Goal: Transaction & Acquisition: Obtain resource

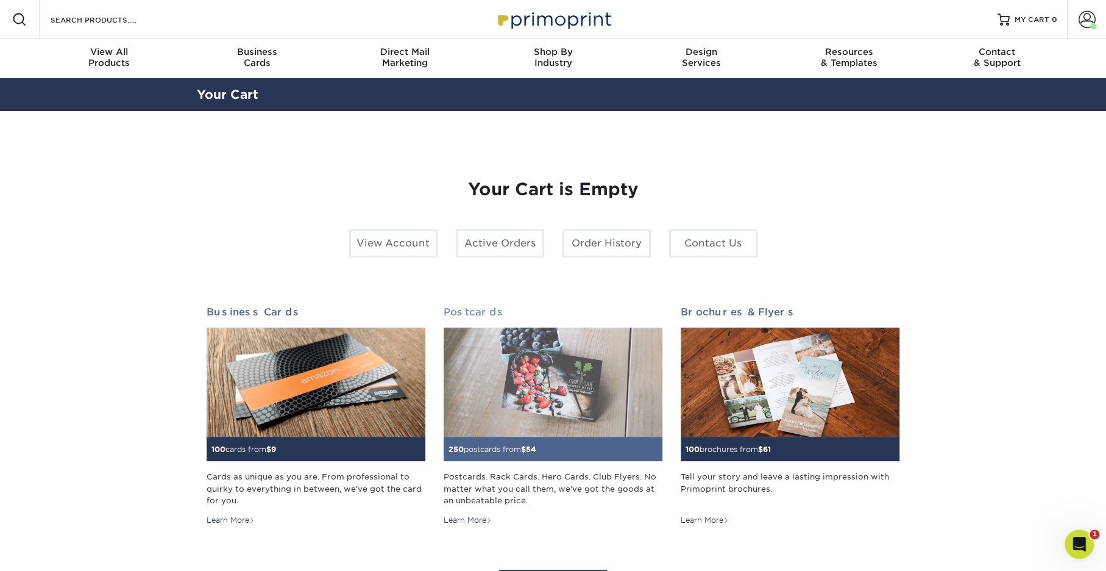
click at [539, 375] on img at bounding box center [553, 382] width 219 height 110
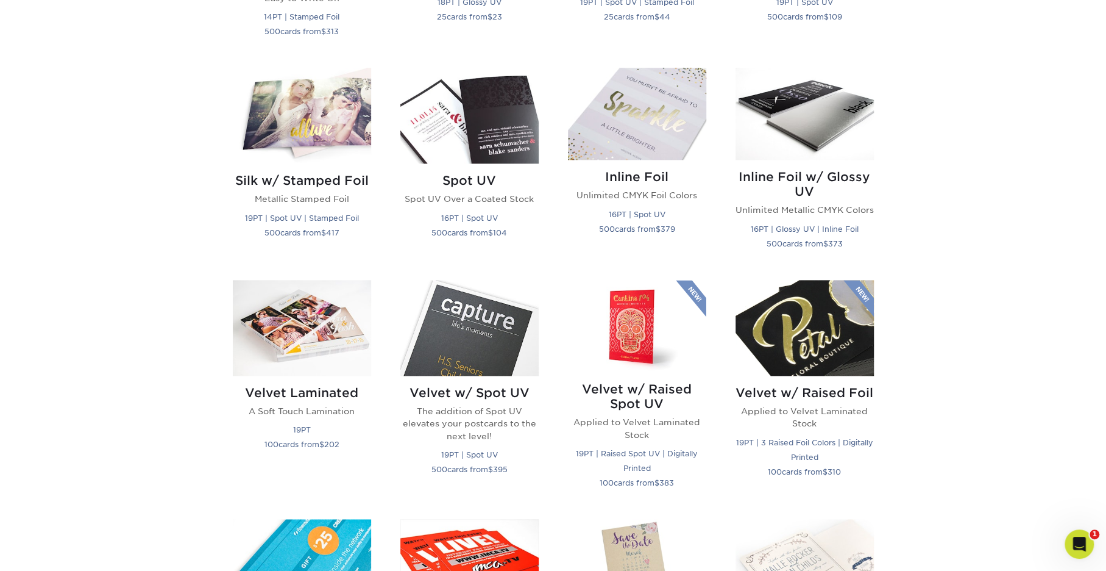
scroll to position [964, 0]
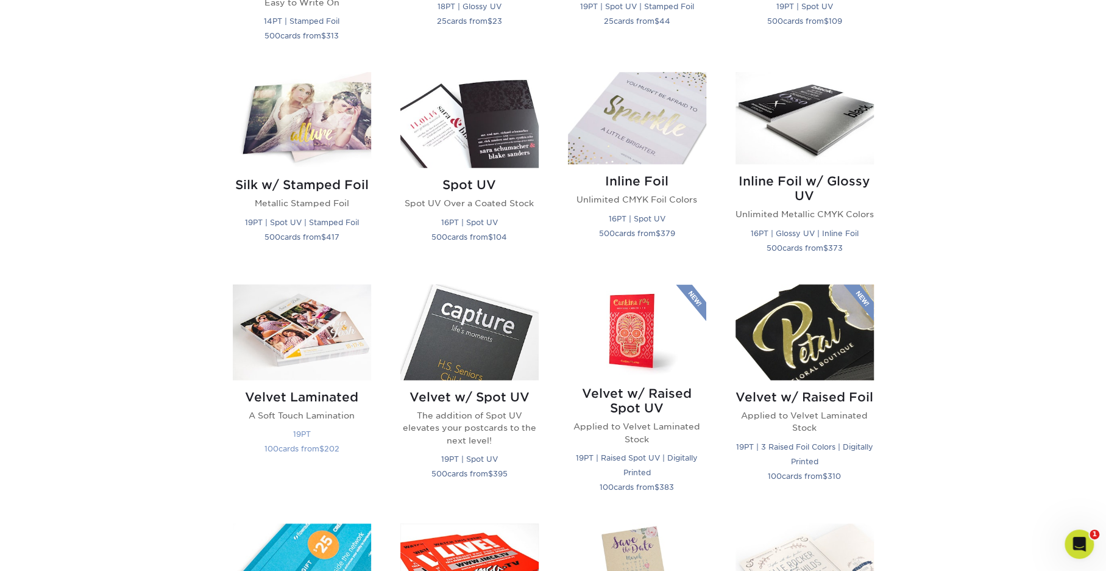
click at [312, 335] on img at bounding box center [302, 332] width 138 height 96
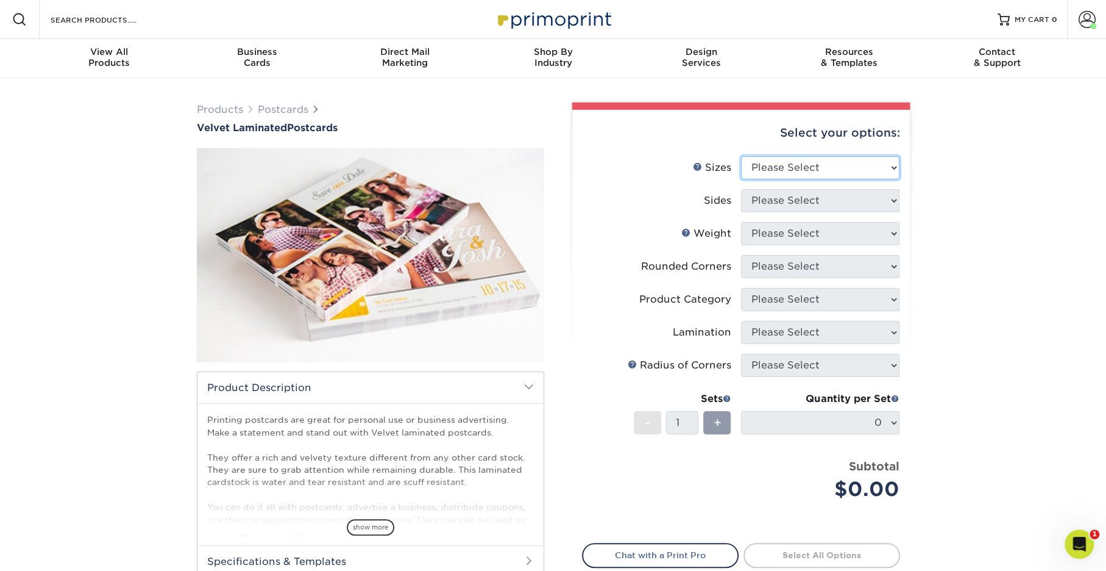
click at [783, 169] on select "Please Select 2" x 6" 2" x 8" 3" x 5" 3.5" x 3.5" 3.5" x 4" 3.5" x 8.5" 3.67" x…" at bounding box center [820, 167] width 158 height 23
select select "4.00x6.00"
click at [741, 156] on select "Please Select 2" x 6" 2" x 8" 3" x 5" 3.5" x 3.5" 3.5" x 4" 3.5" x 8.5" 3.67" x…" at bounding box center [820, 167] width 158 height 23
click at [772, 198] on select "Please Select Print Both Sides Print Front Only" at bounding box center [820, 200] width 158 height 23
select select "32d3c223-f82c-492b-b915-ba065a00862f"
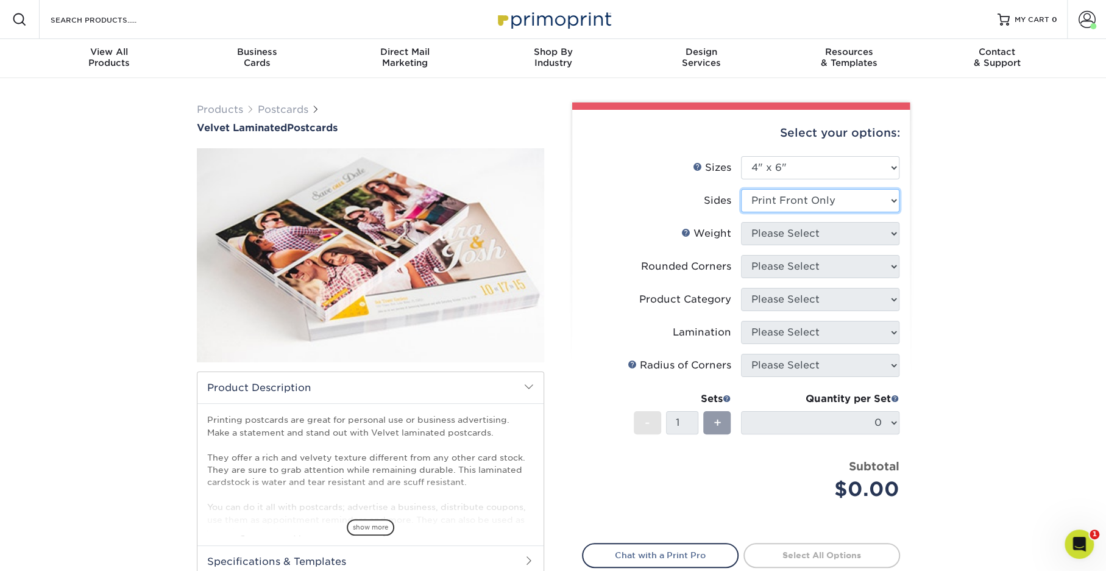
click at [741, 189] on select "Please Select Print Both Sides Print Front Only" at bounding box center [820, 200] width 158 height 23
click at [788, 238] on select "Please Select 16PT" at bounding box center [820, 233] width 158 height 23
select select "16PT"
click at [741, 222] on select "Please Select 16PT" at bounding box center [820, 233] width 158 height 23
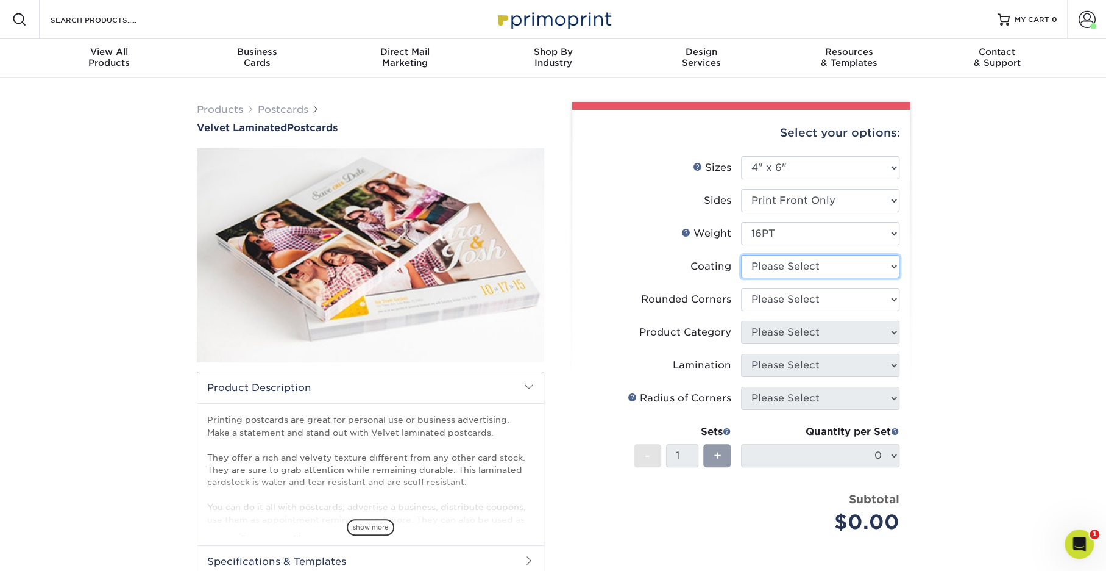
click at [781, 264] on select at bounding box center [820, 266] width 158 height 23
select select "3e7618de-abca-4bda-9f97-8b9129e913d8"
click at [741, 255] on select at bounding box center [820, 266] width 158 height 23
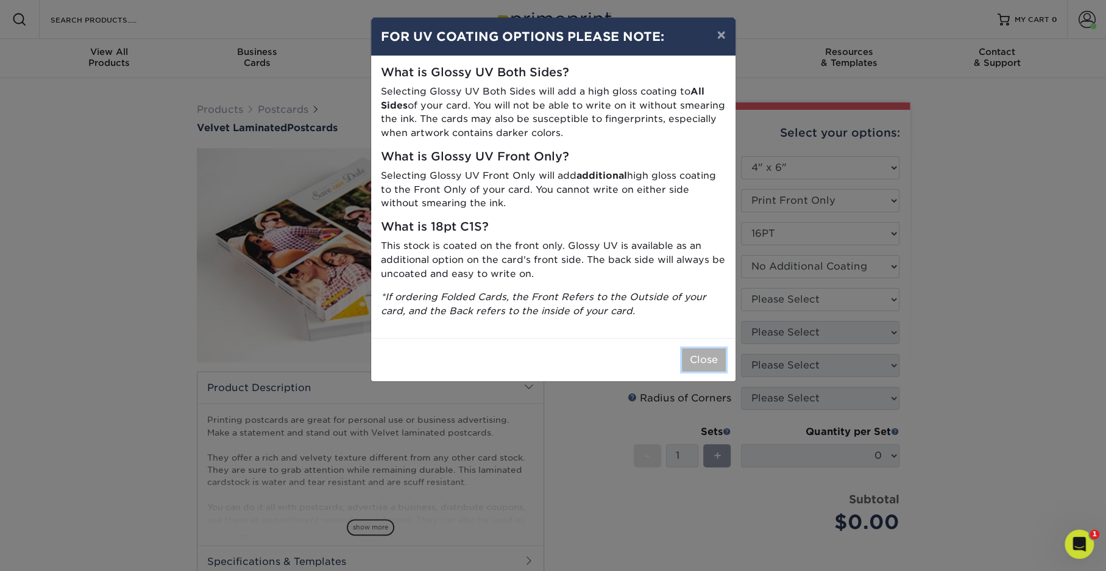
click at [709, 348] on button "Close" at bounding box center [704, 359] width 44 height 23
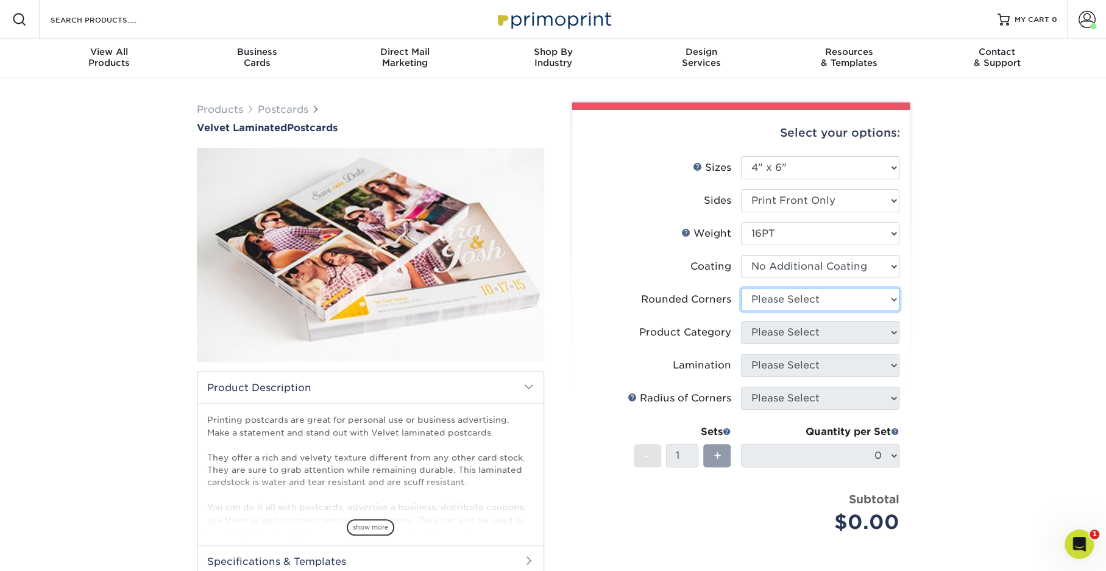
click at [781, 306] on select "Please Select Yes - Round 4 Corners No" at bounding box center [820, 299] width 158 height 23
select select "0"
click at [741, 288] on select "Please Select Yes - Round 4 Corners No" at bounding box center [820, 299] width 158 height 23
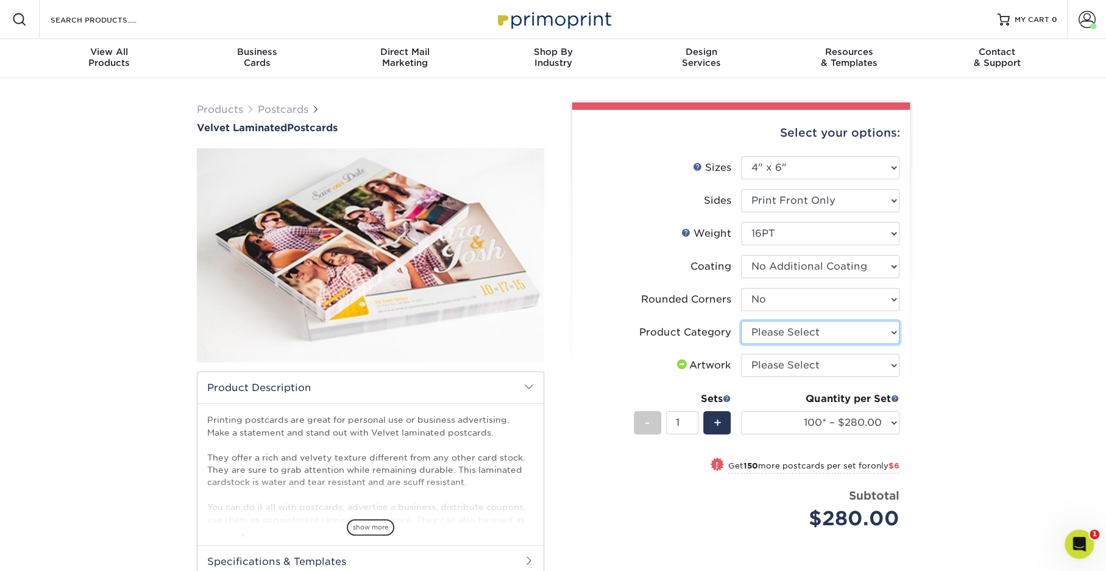
click at [781, 332] on select "Please Select Postcards" at bounding box center [820, 332] width 158 height 23
select select "9b7272e0-d6c8-4c3c-8e97-d3a1bcdab858"
click at [741, 321] on select "Please Select Postcards" at bounding box center [820, 332] width 158 height 23
click at [781, 365] on select "Please Select I will upload files I need a design - $150" at bounding box center [820, 365] width 158 height 23
select select "upload"
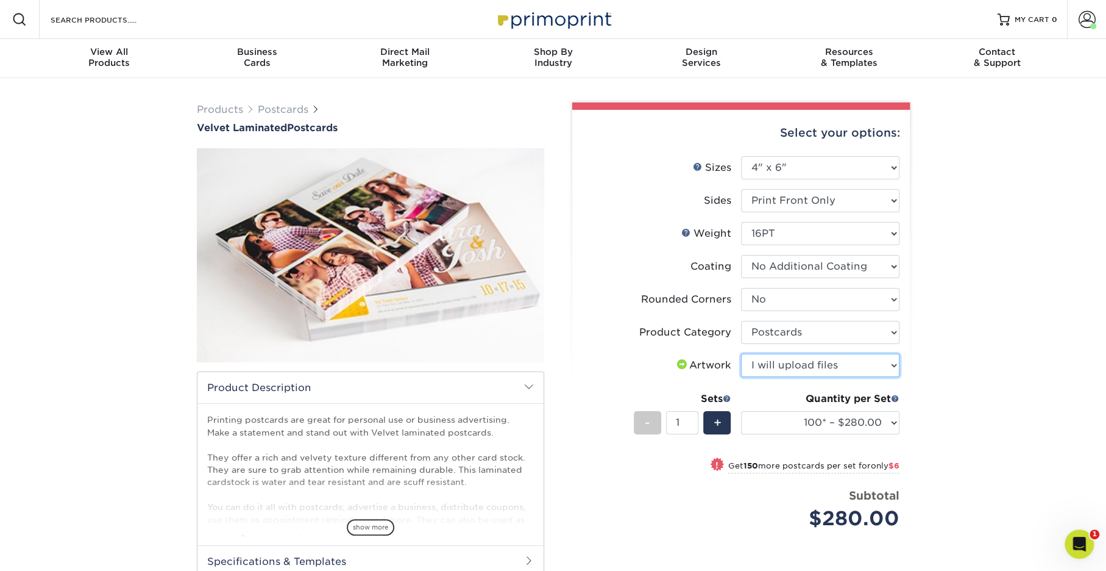
click at [741, 354] on select "Please Select I will upload files I need a design - $150" at bounding box center [820, 365] width 158 height 23
click at [783, 424] on select "100* – $280.00 250* – $286.00 500 – $305.00 1000 – $398.00 2500 – $792.00 5000 …" at bounding box center [820, 422] width 158 height 23
select select "500 – $305.00"
click at [741, 411] on select "100* – $280.00 250* – $286.00 500 – $305.00 1000 – $398.00 2500 – $792.00 5000 …" at bounding box center [820, 422] width 158 height 23
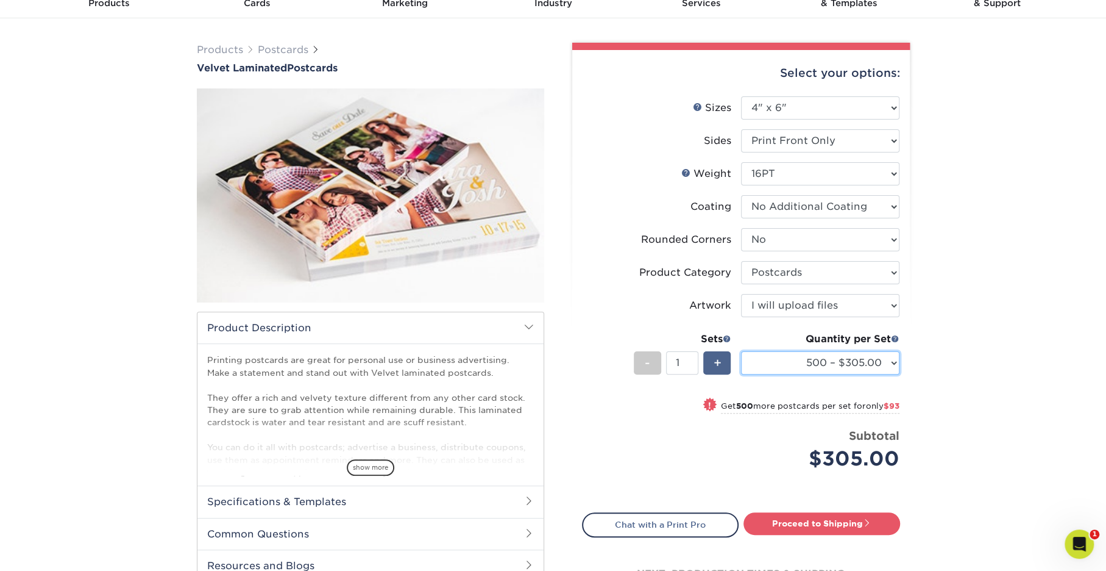
scroll to position [54, 0]
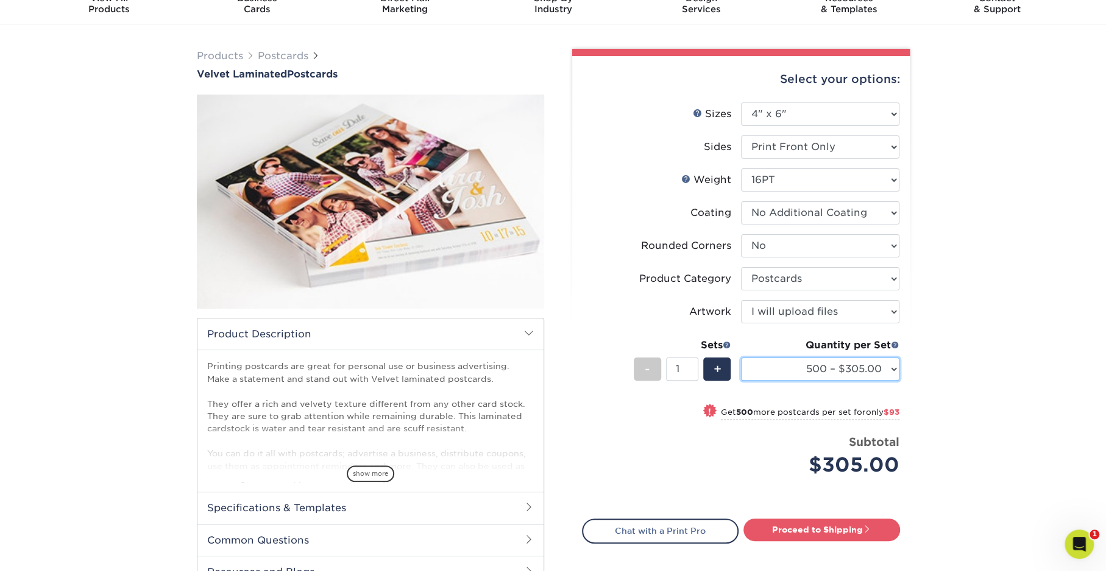
click at [768, 367] on select "100* – $280.00 250* – $286.00 500 – $305.00 1000 – $398.00 2500 – $792.00 5000 …" at bounding box center [820, 368] width 158 height 23
click at [758, 364] on select "100* – $280.00 250* – $286.00 500 – $305.00 1000 – $398.00 2500 – $792.00 5000 …" at bounding box center [820, 368] width 158 height 23
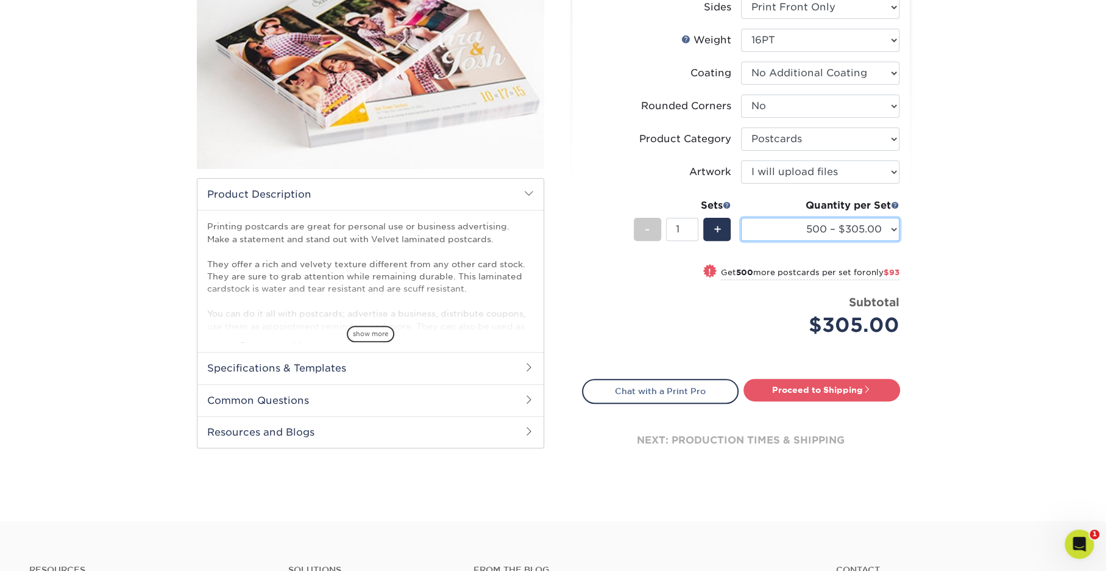
scroll to position [195, 0]
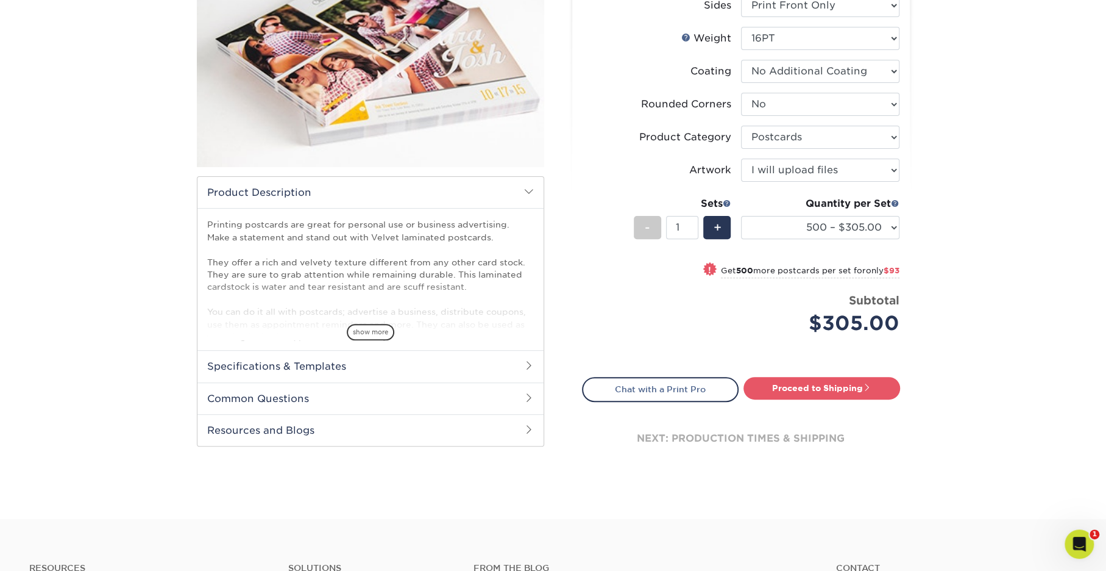
click at [338, 361] on h2 "Specifications & Templates" at bounding box center [370, 366] width 346 height 32
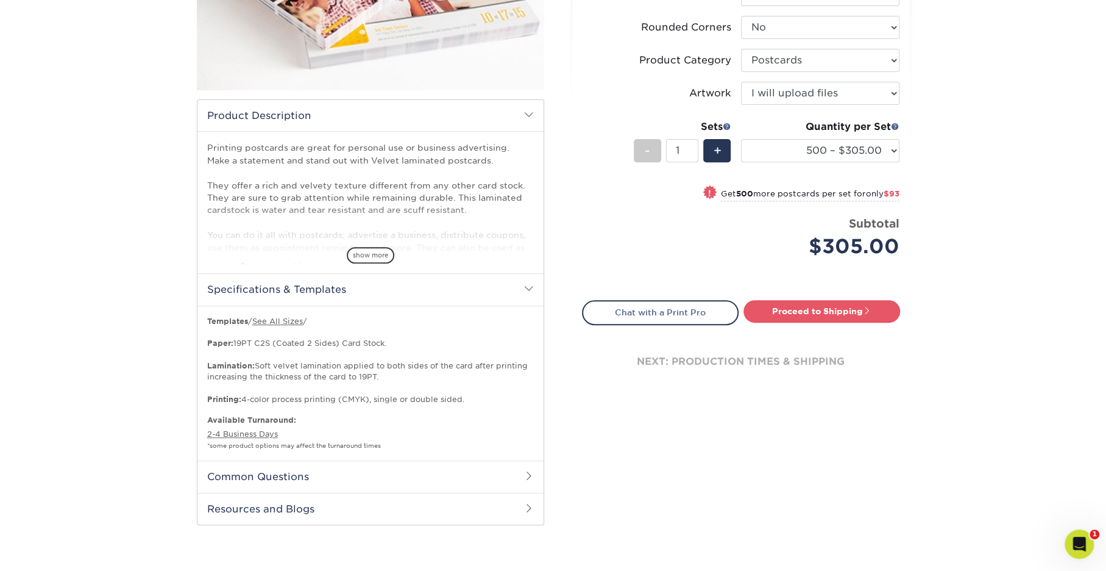
scroll to position [277, 0]
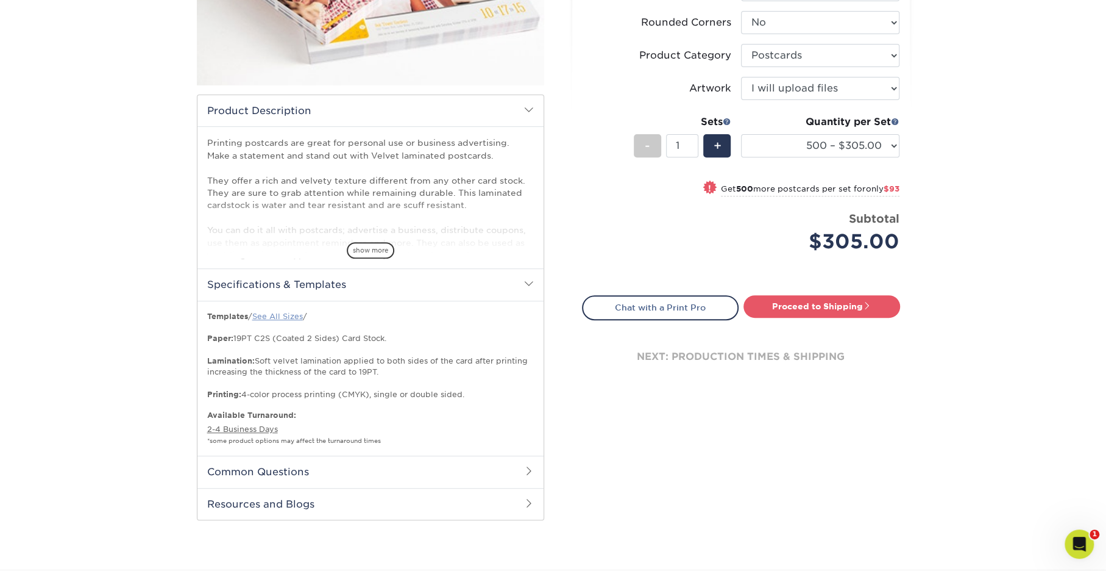
click at [283, 313] on link "See All Sizes" at bounding box center [277, 315] width 51 height 9
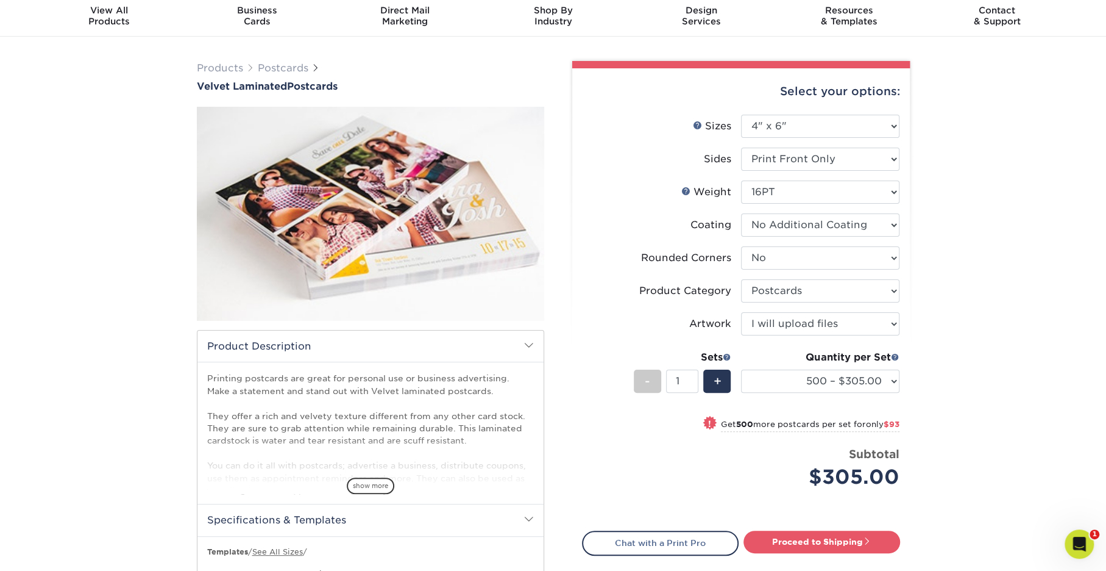
scroll to position [0, 0]
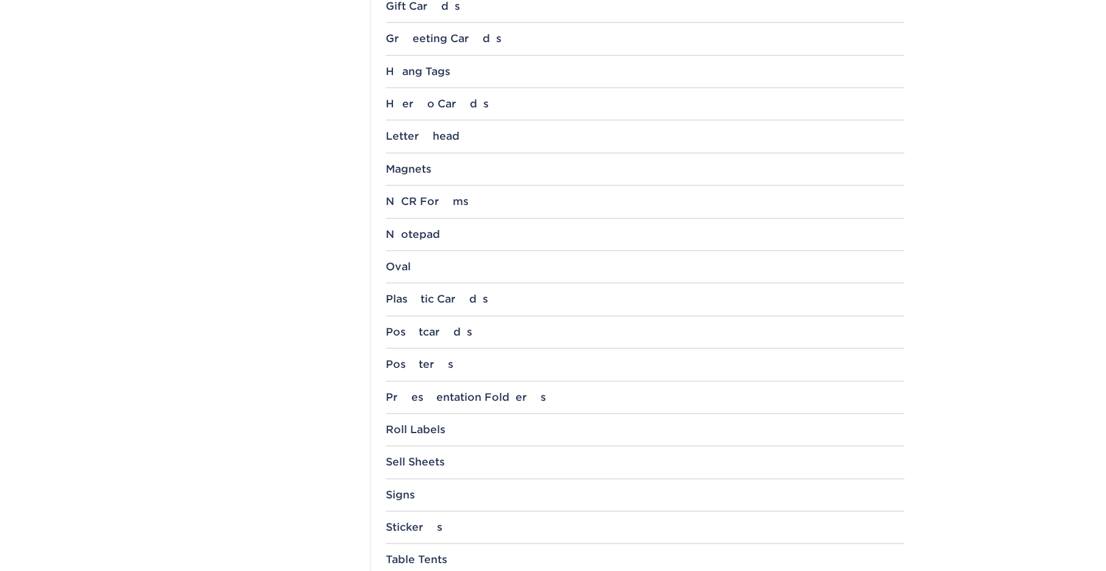
scroll to position [1022, 0]
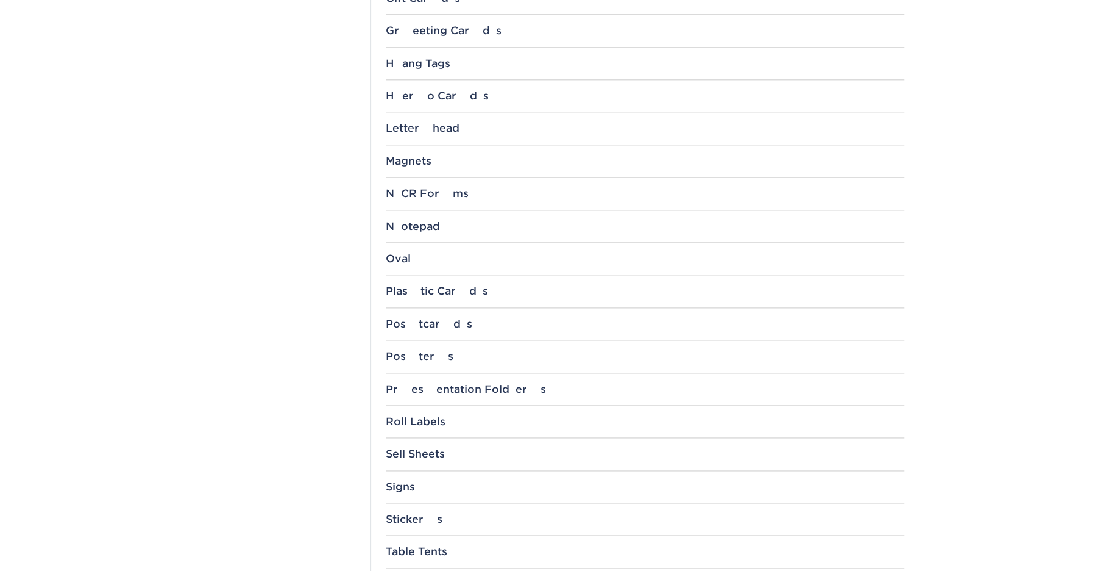
click at [421, 318] on div "Postcards" at bounding box center [645, 324] width 519 height 12
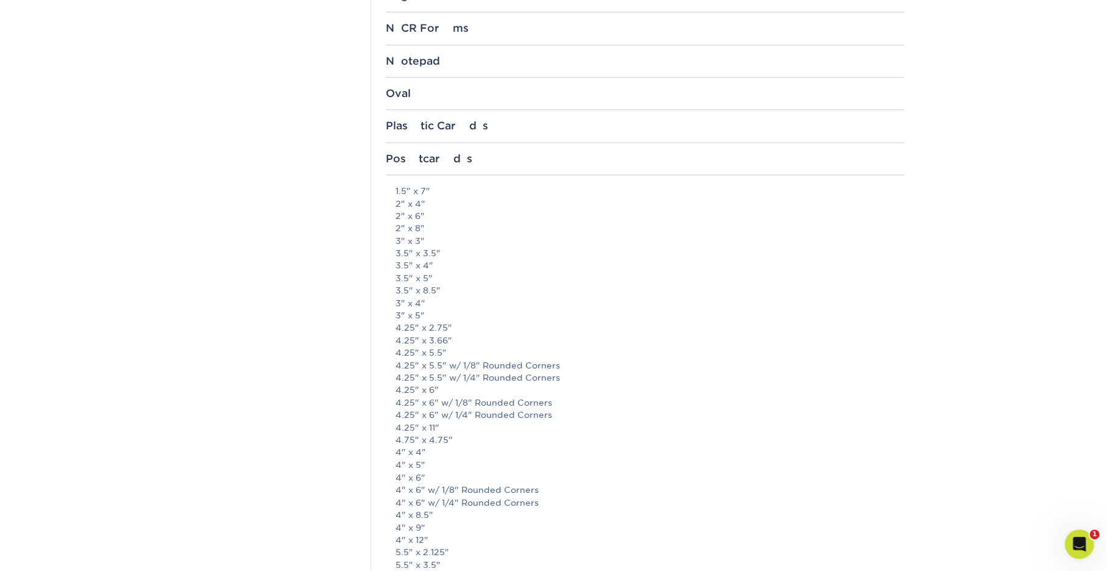
scroll to position [1193, 0]
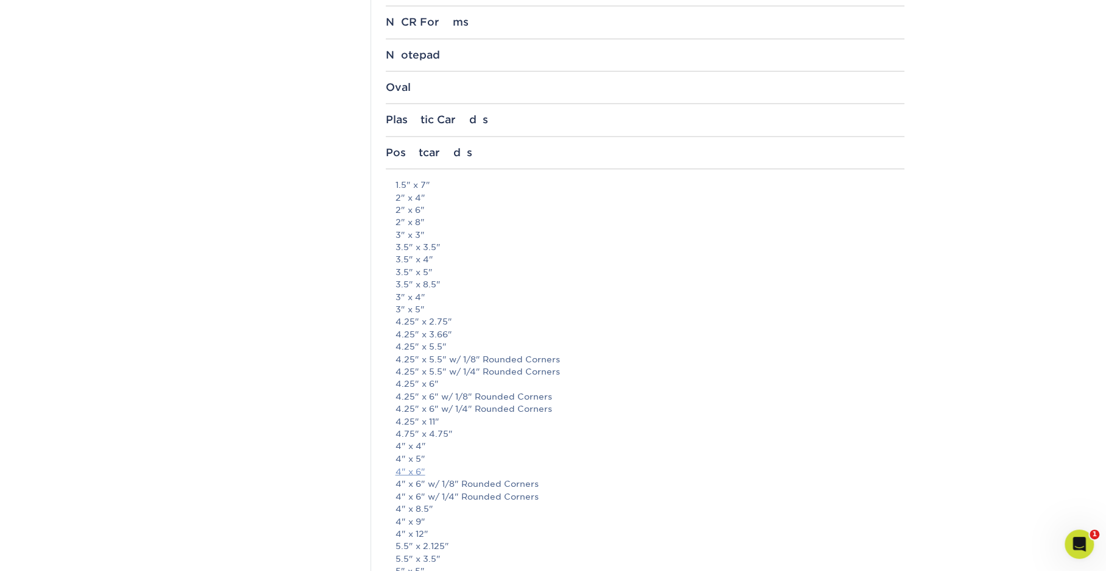
click at [422, 467] on link "4" x 6"" at bounding box center [411, 471] width 30 height 10
